Goal: Navigation & Orientation: Find specific page/section

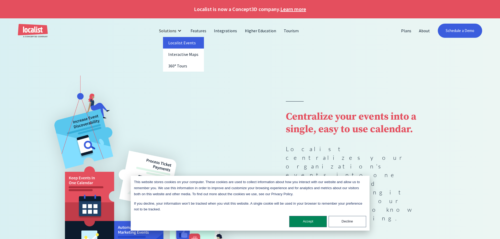
click at [183, 44] on link "Localist Events" at bounding box center [183, 43] width 41 height 12
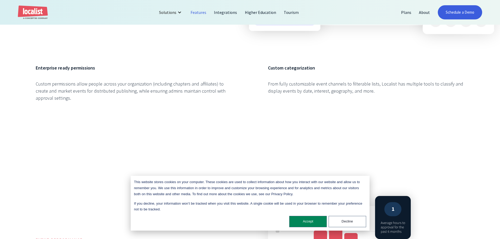
scroll to position [761, 0]
click at [220, 12] on link "Integrations" at bounding box center [225, 12] width 31 height 13
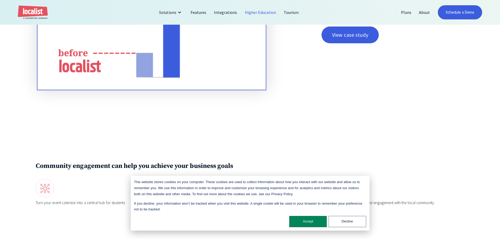
scroll to position [866, 0]
